Goal: Transaction & Acquisition: Purchase product/service

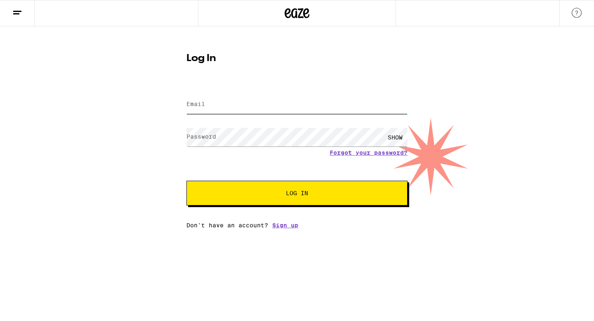
click at [249, 108] on input "Email" at bounding box center [296, 104] width 221 height 19
type input "[EMAIL_ADDRESS][DOMAIN_NAME]"
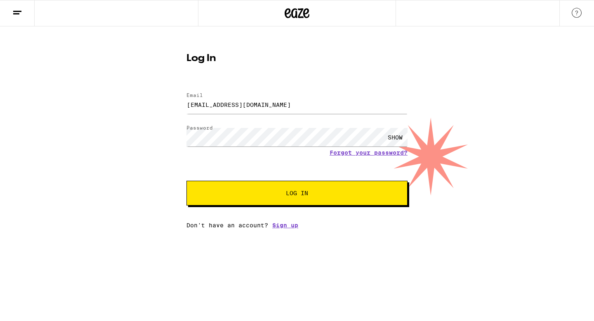
click at [229, 189] on button "Log In" at bounding box center [296, 193] width 221 height 25
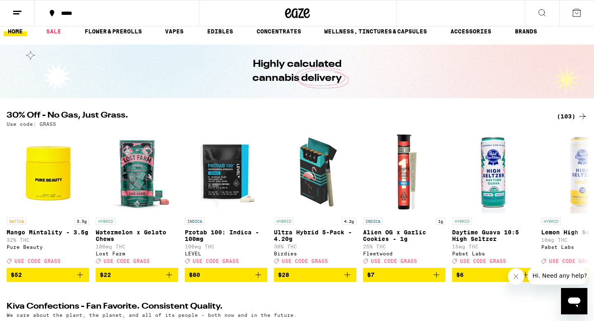
scroll to position [14, 0]
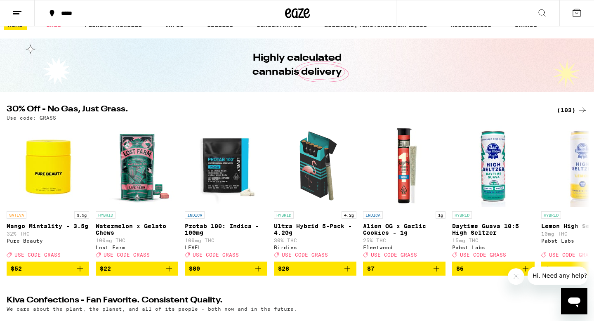
click at [565, 111] on div "(103)" at bounding box center [572, 110] width 31 height 10
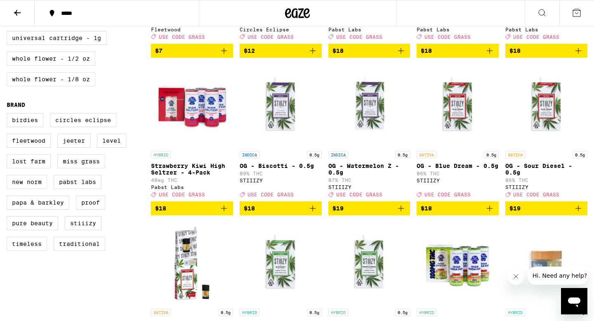
scroll to position [531, 0]
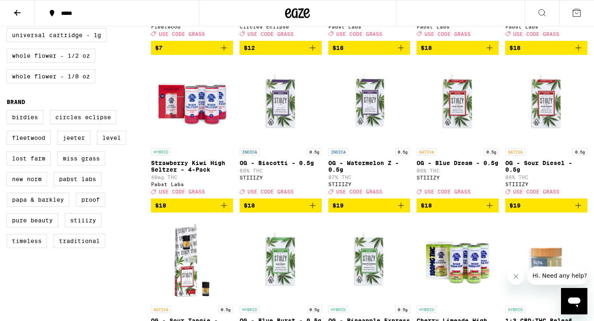
click at [312, 208] on icon "Add to bag" at bounding box center [313, 205] width 6 height 6
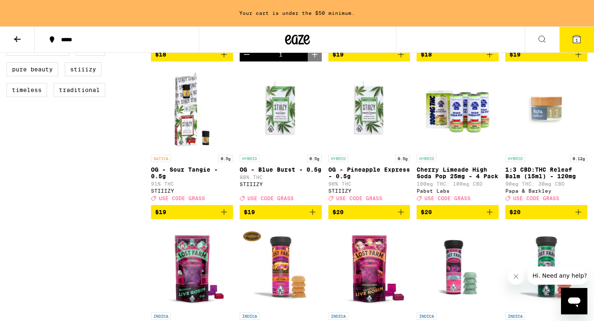
scroll to position [710, 0]
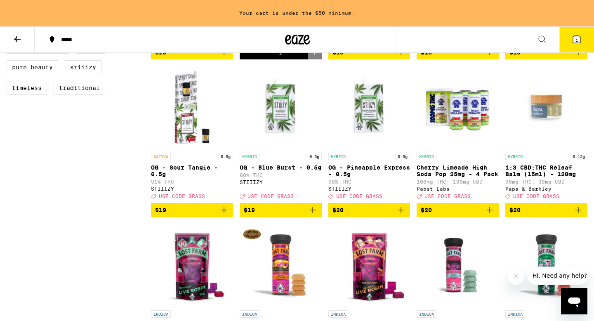
click at [400, 215] on icon "Add to bag" at bounding box center [401, 210] width 10 height 10
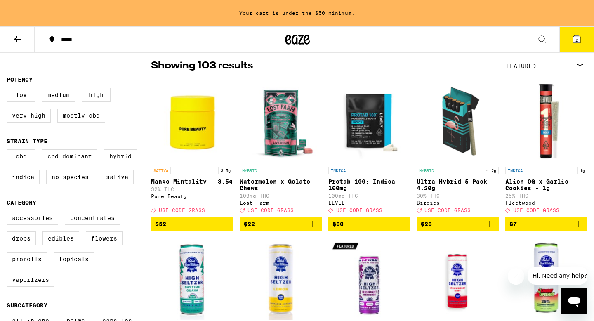
scroll to position [0, 0]
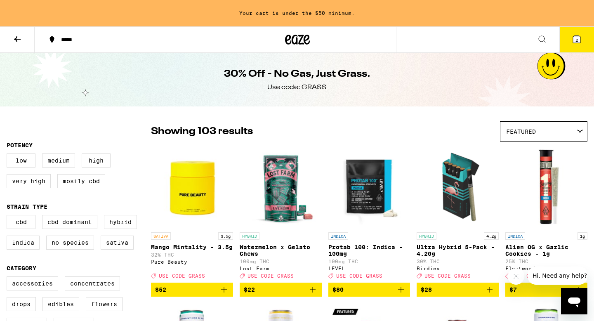
click at [296, 42] on icon at bounding box center [297, 40] width 12 height 10
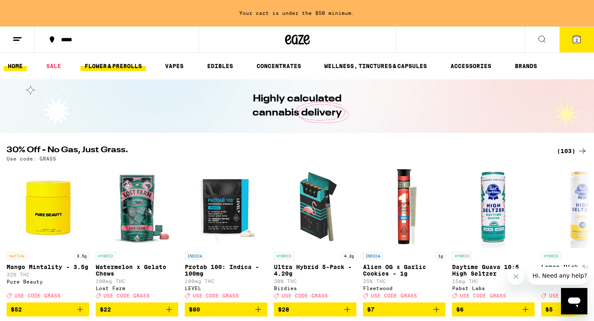
click at [125, 63] on link "FLOWER & PREROLLS" at bounding box center [113, 66] width 66 height 10
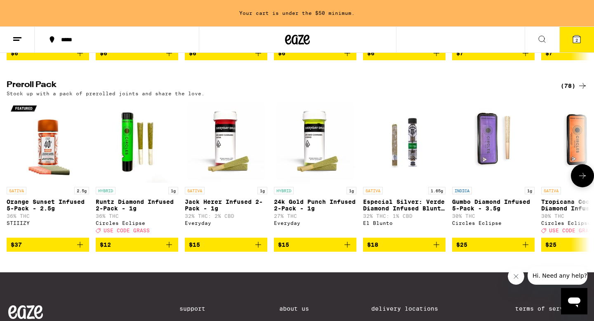
scroll to position [616, 0]
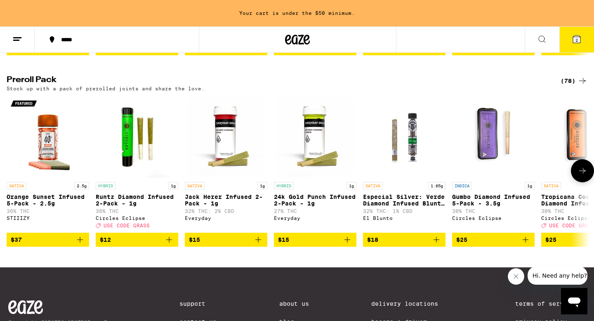
click at [583, 182] on button at bounding box center [582, 170] width 23 height 23
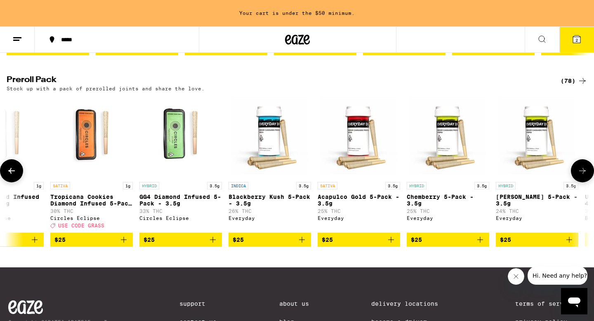
click at [583, 182] on button at bounding box center [582, 170] width 23 height 23
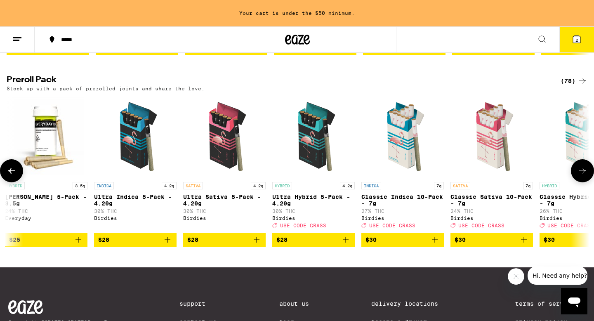
click at [583, 182] on button at bounding box center [582, 170] width 23 height 23
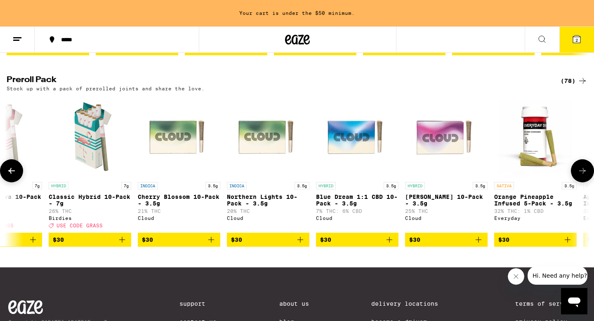
click at [583, 182] on button at bounding box center [582, 170] width 23 height 23
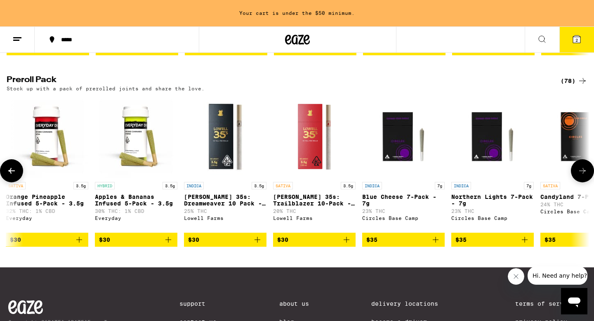
scroll to position [0, 1962]
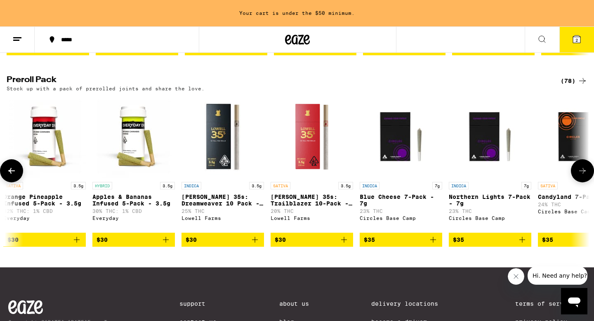
click at [583, 182] on button at bounding box center [582, 170] width 23 height 23
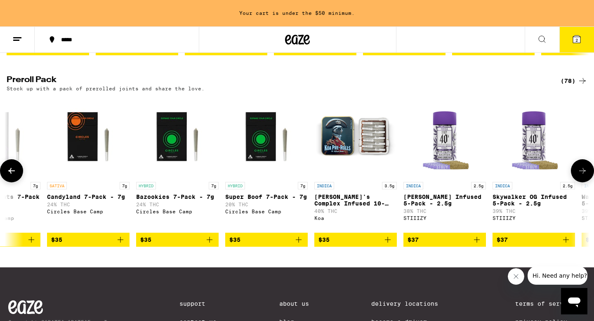
click at [583, 182] on button at bounding box center [582, 170] width 23 height 23
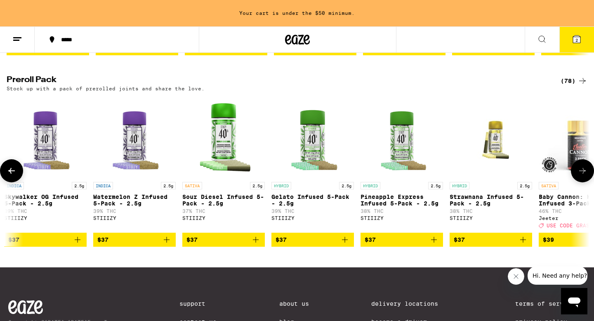
scroll to position [0, 2943]
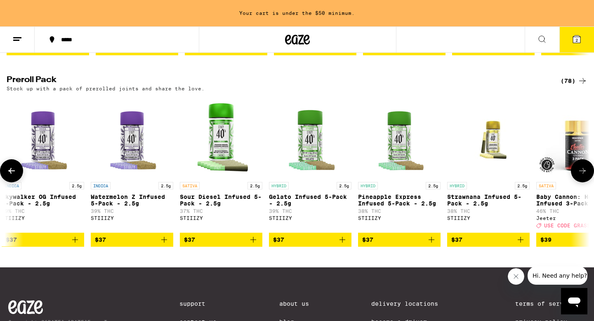
click at [582, 176] on icon at bounding box center [582, 171] width 10 height 10
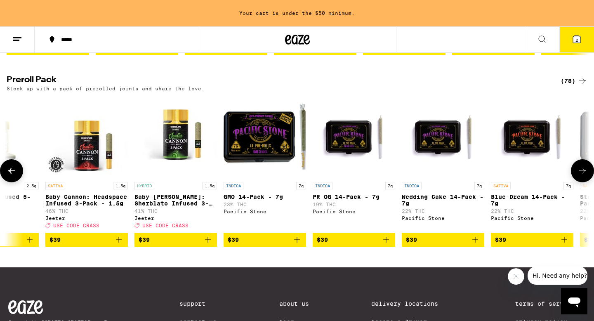
click at [582, 176] on icon at bounding box center [582, 171] width 10 height 10
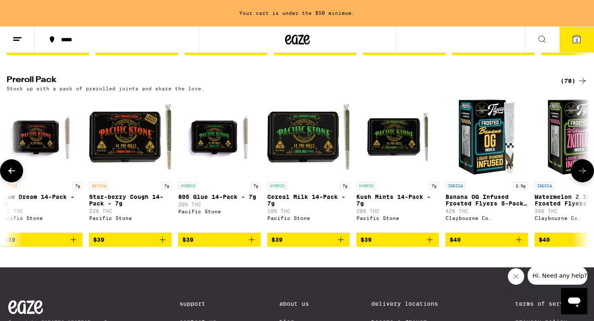
click at [582, 176] on icon at bounding box center [582, 171] width 10 height 10
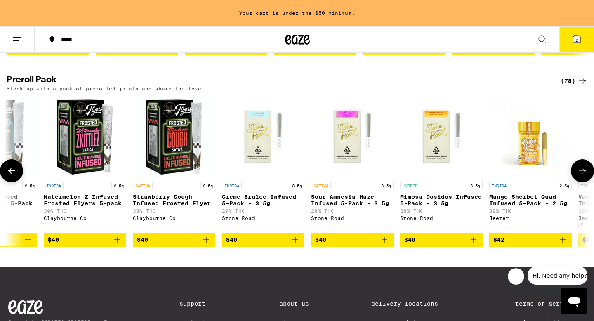
click at [582, 176] on icon at bounding box center [582, 171] width 10 height 10
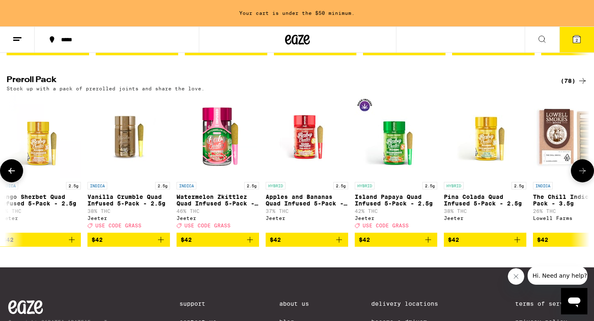
click at [582, 176] on icon at bounding box center [582, 171] width 10 height 10
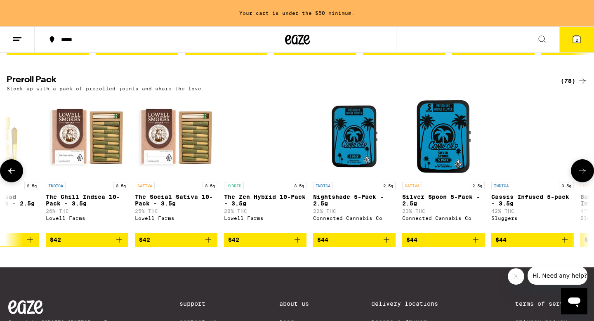
scroll to position [0, 5396]
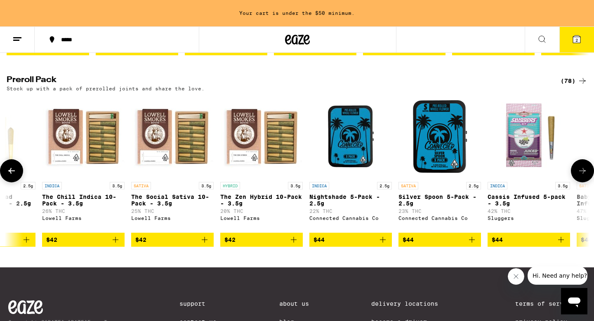
click at [582, 176] on icon at bounding box center [582, 171] width 10 height 10
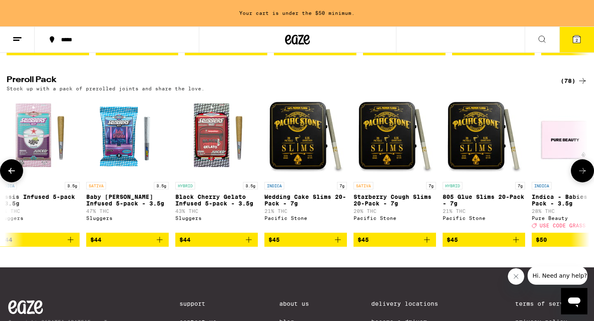
scroll to position [0, 5887]
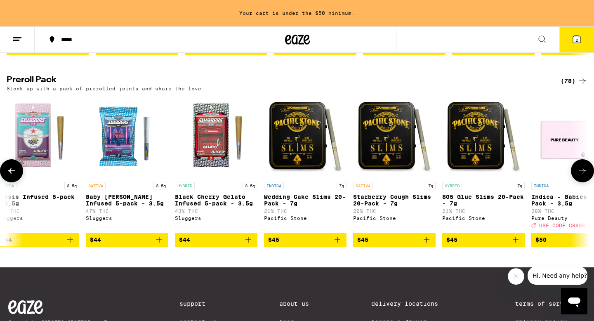
click at [582, 176] on icon at bounding box center [582, 171] width 10 height 10
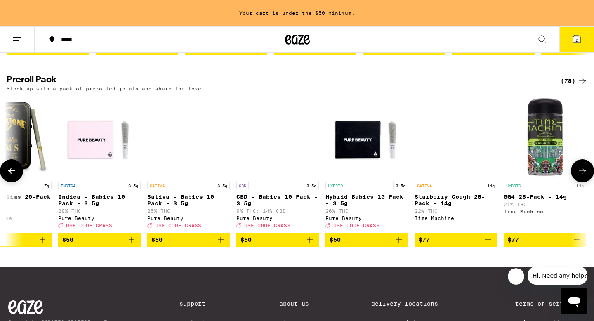
scroll to position [0, 6365]
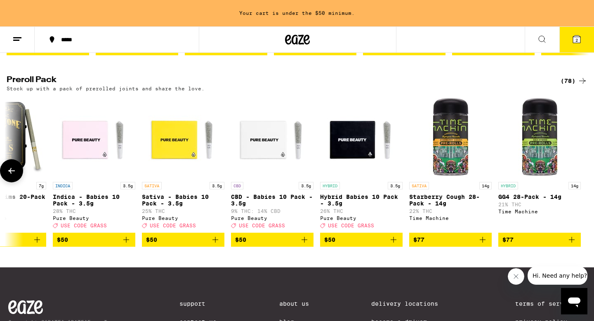
click at [582, 182] on div at bounding box center [582, 170] width 23 height 23
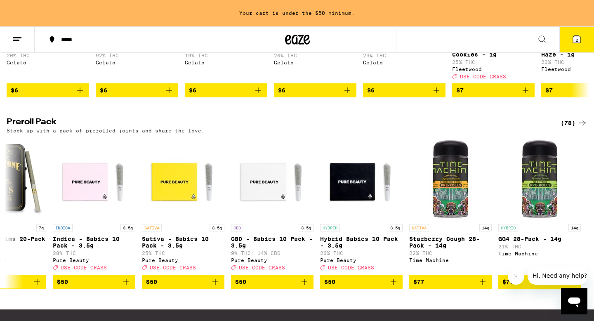
scroll to position [608, 0]
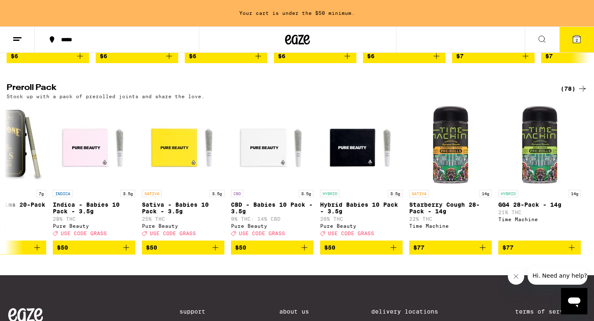
click at [567, 94] on div "(78)" at bounding box center [573, 89] width 27 height 10
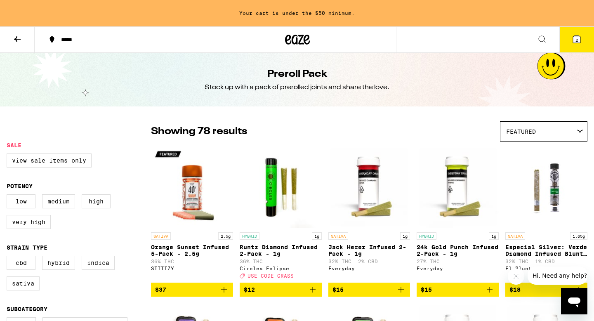
click at [583, 40] on button "2" at bounding box center [576, 40] width 35 height 26
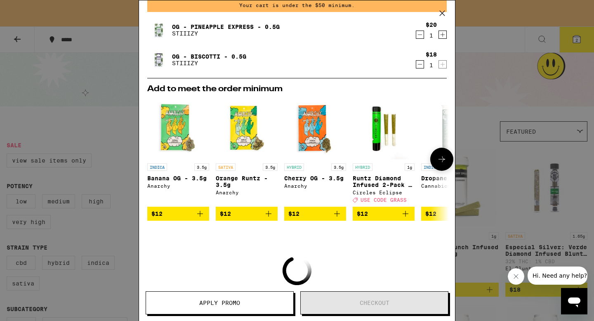
scroll to position [36, 0]
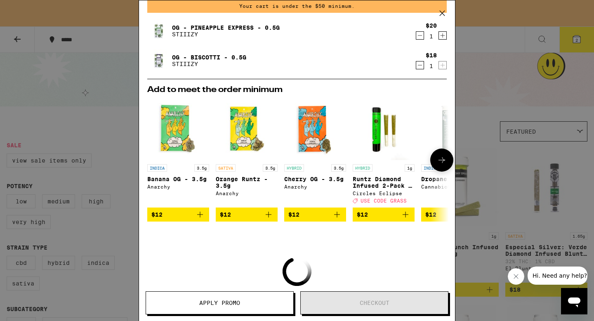
click at [443, 158] on icon at bounding box center [442, 160] width 10 height 10
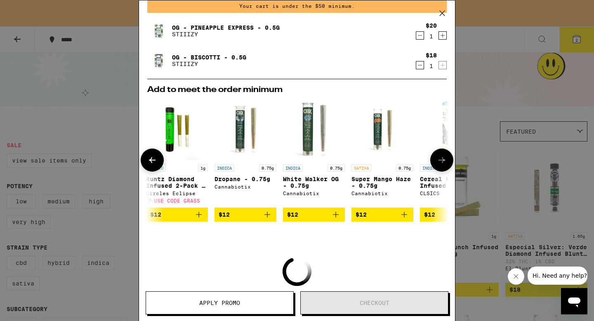
scroll to position [0, 209]
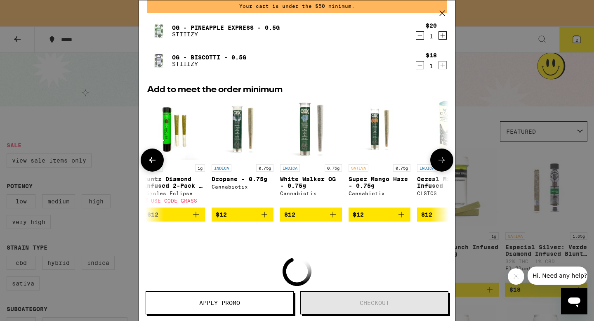
click at [443, 158] on icon at bounding box center [442, 160] width 10 height 10
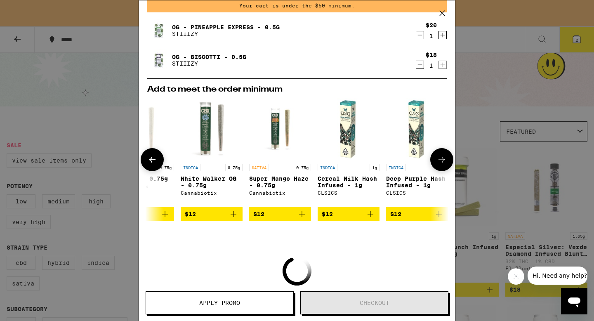
scroll to position [0, 322]
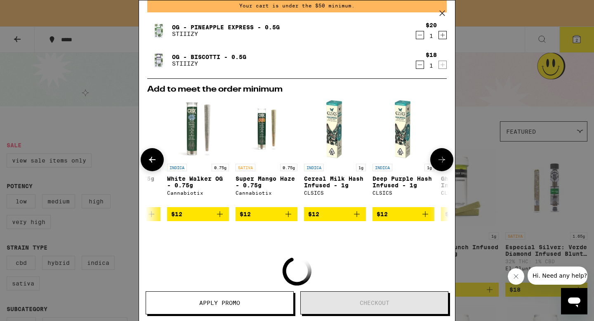
click at [330, 143] on img "Open page for Cereal Milk Hash Infused - 1g from CLSICS" at bounding box center [335, 129] width 62 height 62
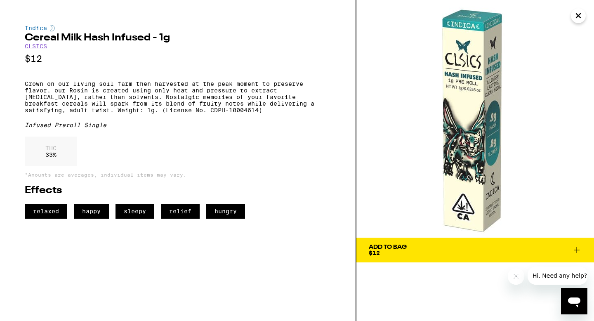
click at [580, 20] on icon "Close" at bounding box center [578, 15] width 10 height 12
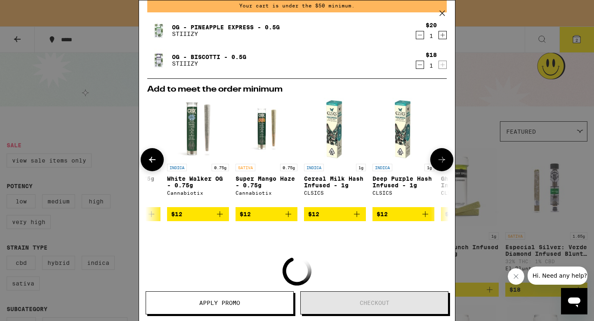
click at [441, 164] on icon at bounding box center [442, 160] width 10 height 10
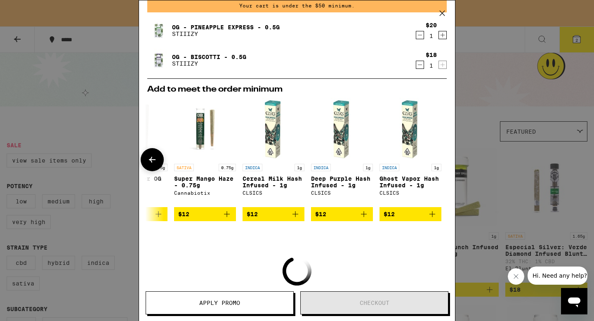
scroll to position [0, 385]
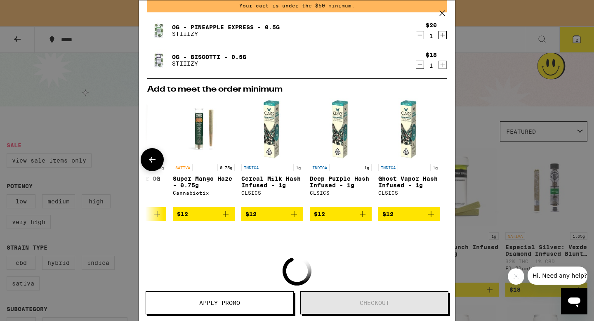
click at [156, 162] on icon at bounding box center [152, 160] width 10 height 10
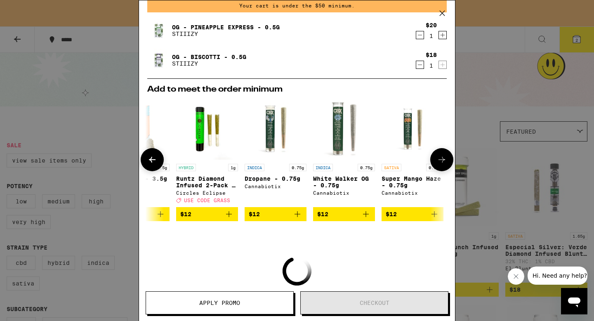
scroll to position [0, 176]
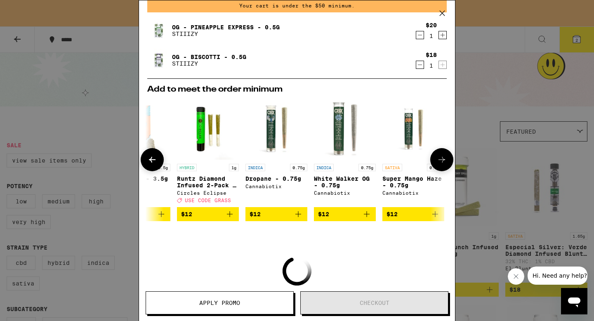
click at [156, 162] on icon at bounding box center [152, 160] width 10 height 10
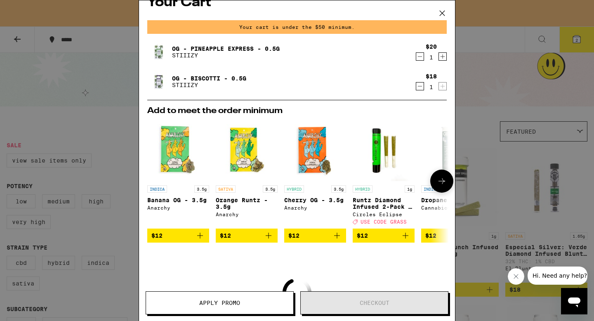
scroll to position [0, 0]
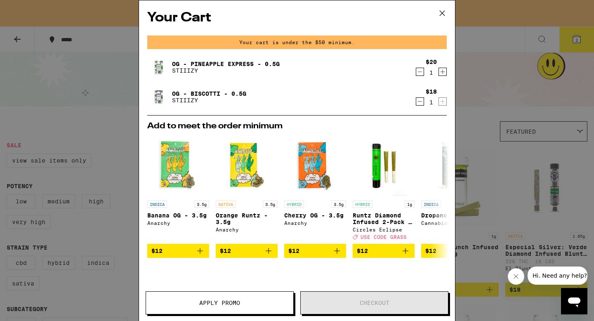
click at [440, 12] on icon at bounding box center [442, 13] width 12 height 12
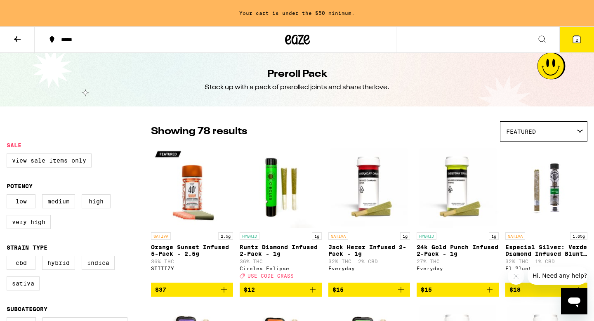
click at [294, 40] on icon at bounding box center [297, 39] width 25 height 15
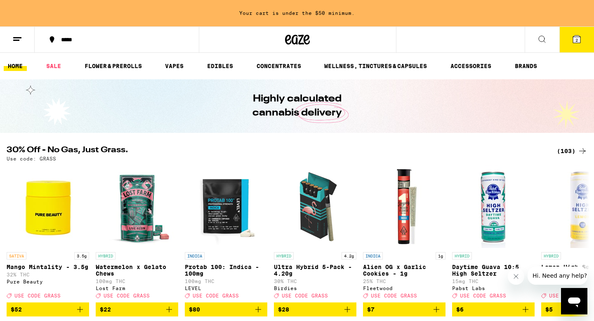
click at [18, 40] on line at bounding box center [16, 40] width 6 height 0
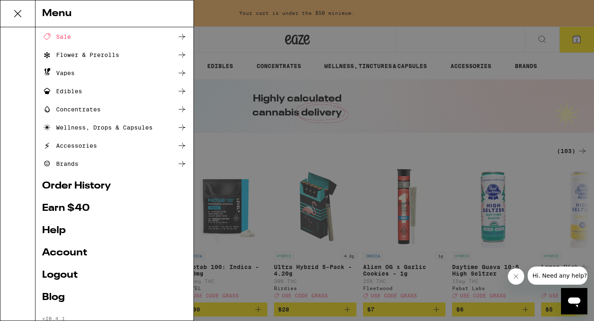
scroll to position [58, 0]
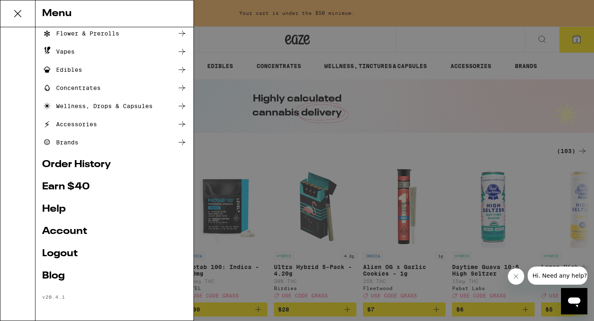
click at [62, 254] on link "Logout" at bounding box center [114, 254] width 145 height 10
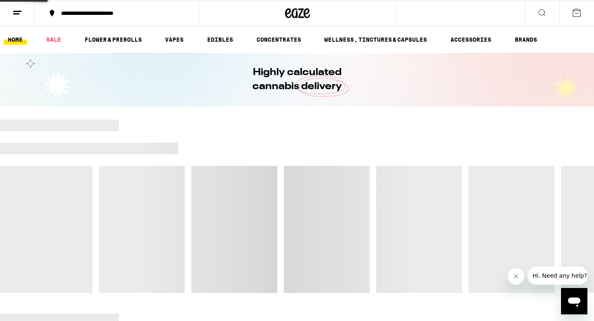
scroll to position [3, 0]
